Goal: Task Accomplishment & Management: Manage account settings

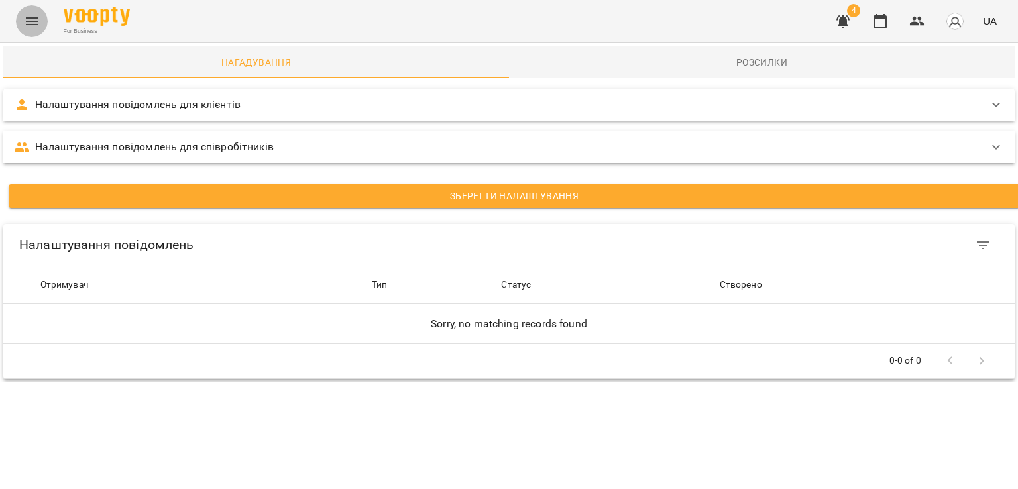
click at [25, 21] on icon "Menu" at bounding box center [32, 21] width 16 height 16
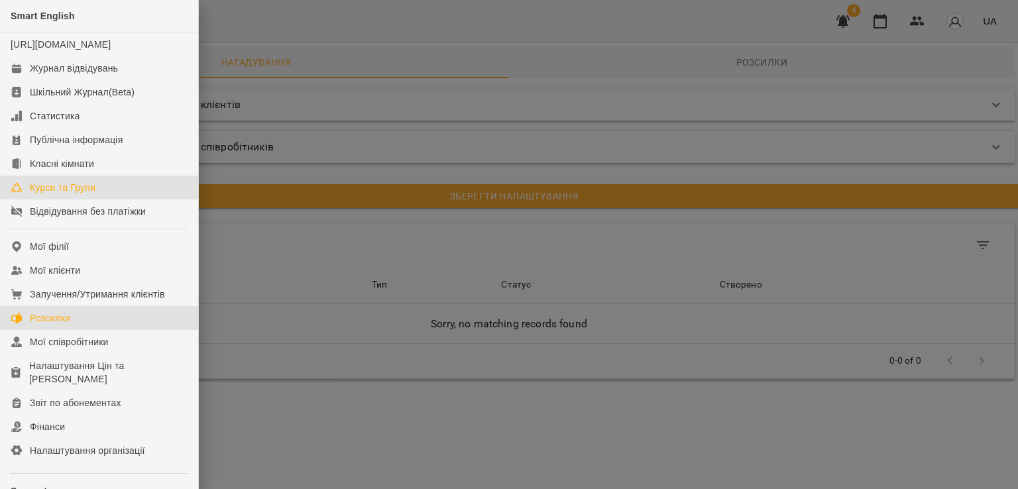
click at [88, 194] on div "Курси та Групи" at bounding box center [63, 187] width 66 height 13
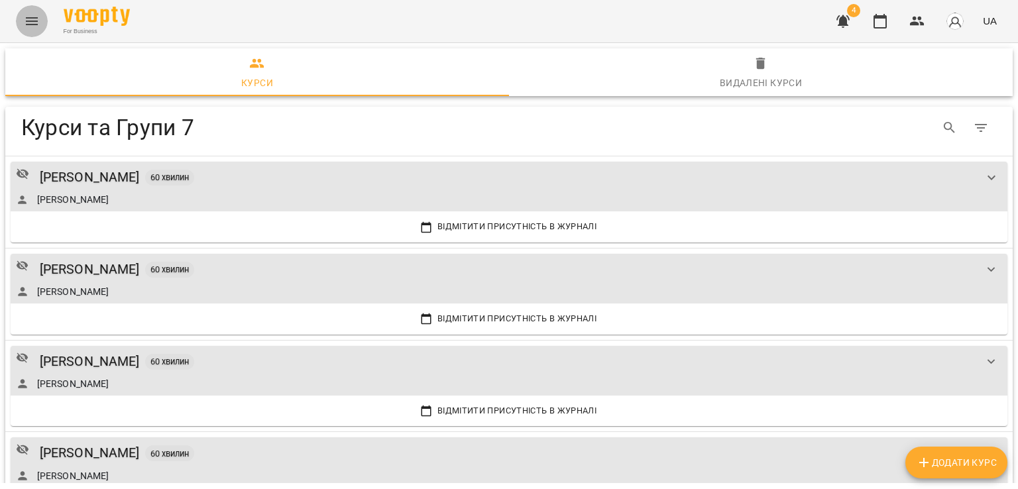
click at [27, 19] on icon "Menu" at bounding box center [32, 21] width 16 height 16
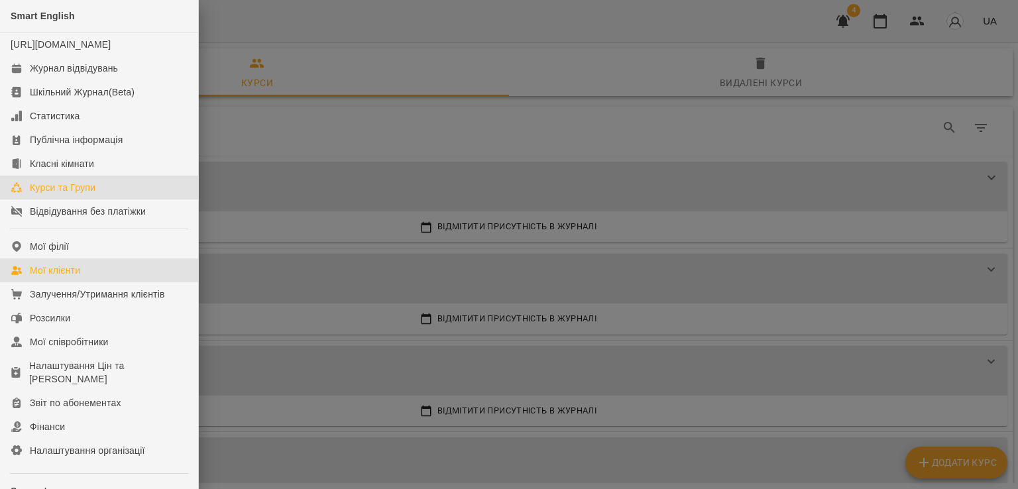
click at [75, 277] on div "Мої клієнти" at bounding box center [55, 270] width 50 height 13
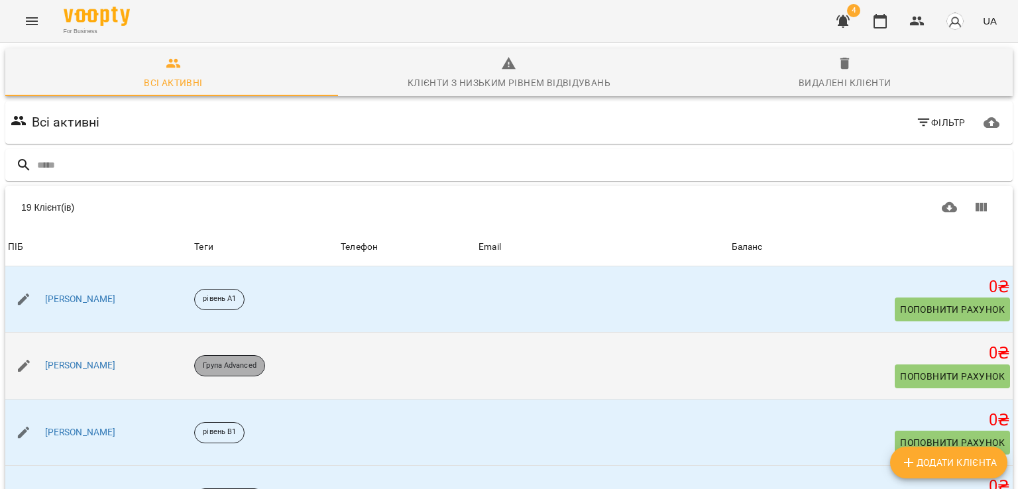
click at [256, 361] on p "Група Advanced" at bounding box center [229, 366] width 53 height 11
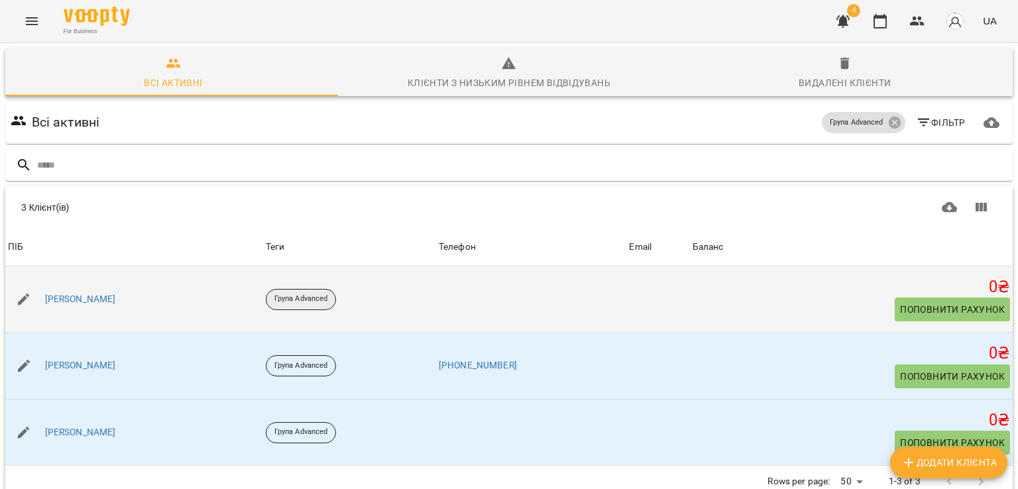
click at [275, 294] on p "Група Advanced" at bounding box center [301, 299] width 53 height 11
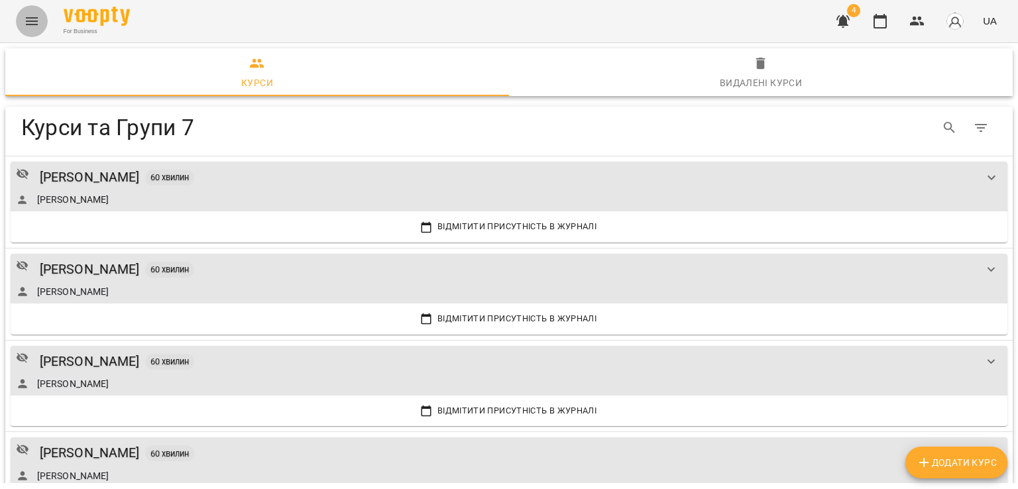
click at [28, 18] on icon "Menu" at bounding box center [32, 21] width 12 height 8
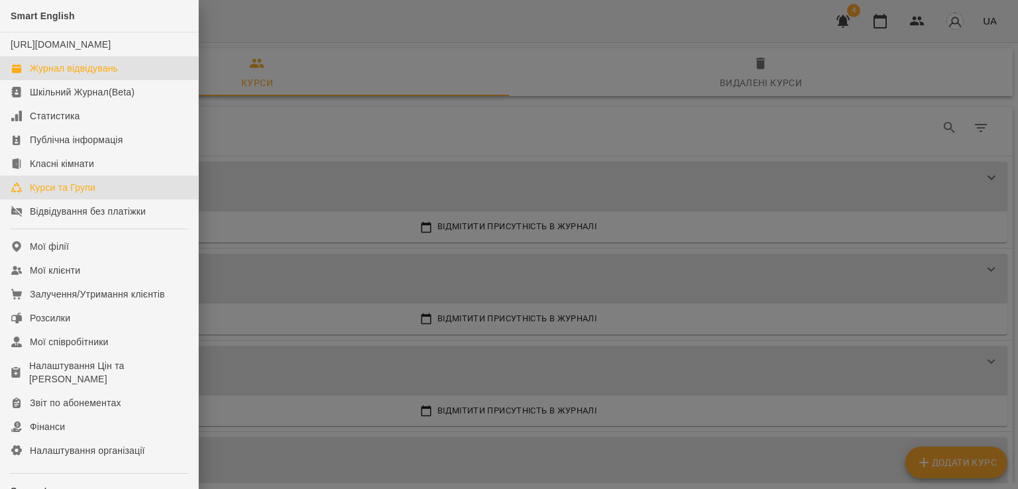
click at [82, 75] on div "Журнал відвідувань" at bounding box center [74, 68] width 88 height 13
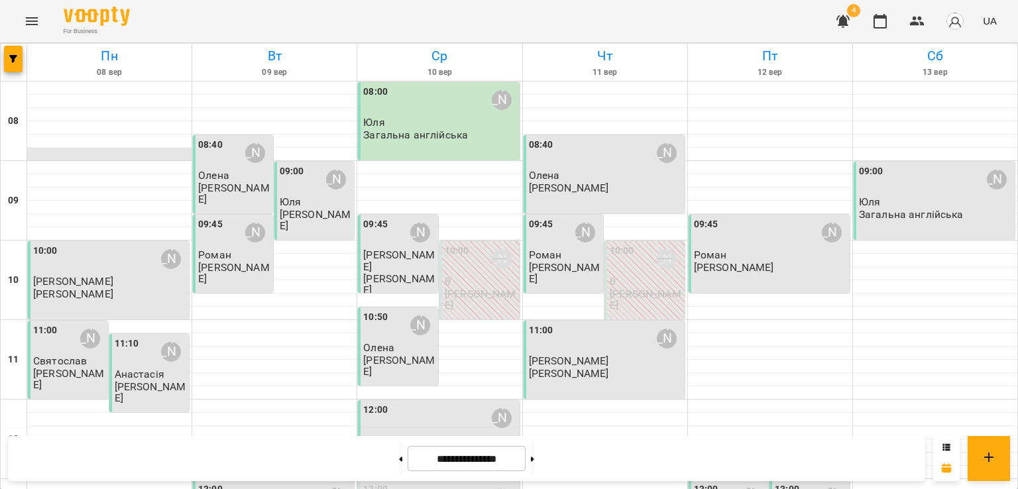
scroll to position [607, 0]
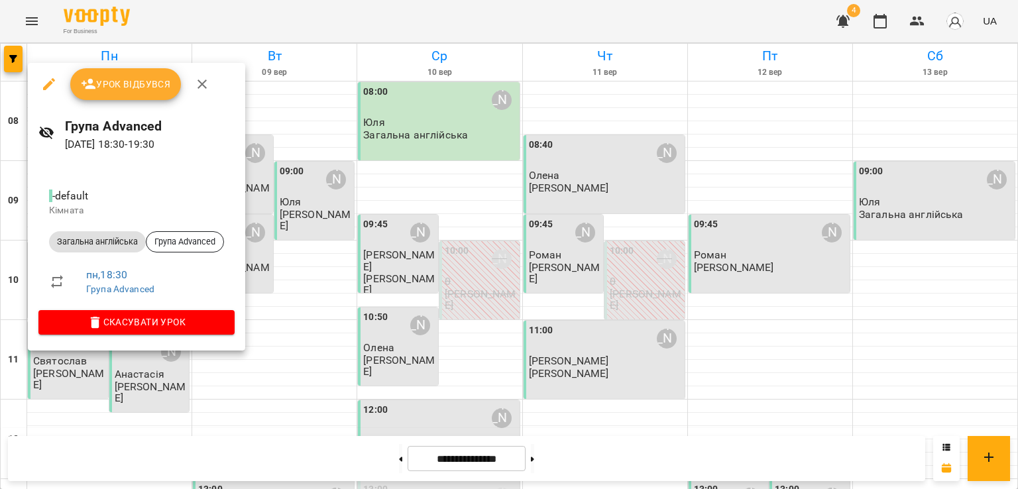
click at [114, 123] on h6 "Група Advanced" at bounding box center [150, 126] width 170 height 21
click at [46, 81] on icon "button" at bounding box center [49, 84] width 16 height 16
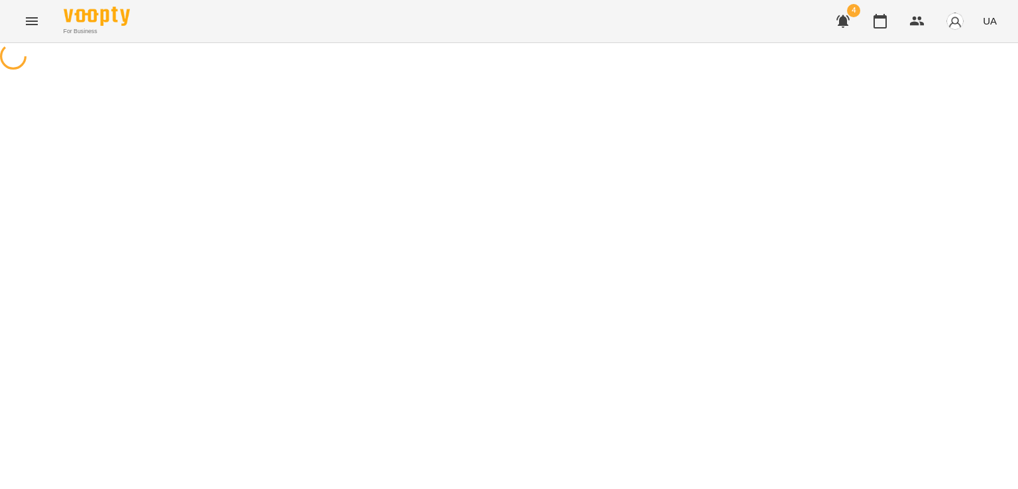
select select "**********"
